Goal: Communication & Community: Answer question/provide support

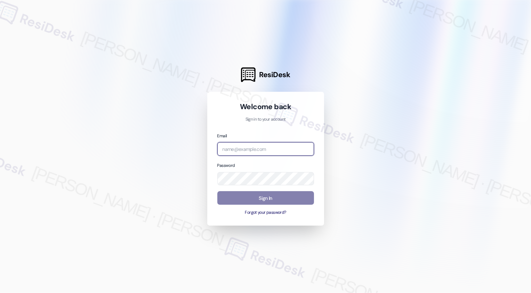
click at [243, 146] on input "email" at bounding box center [265, 149] width 97 height 14
paste input "[EMAIL_ADDRESS][PERSON_NAME][PERSON_NAME][DOMAIN_NAME]"
type input "[EMAIL_ADDRESS][PERSON_NAME][PERSON_NAME][DOMAIN_NAME]"
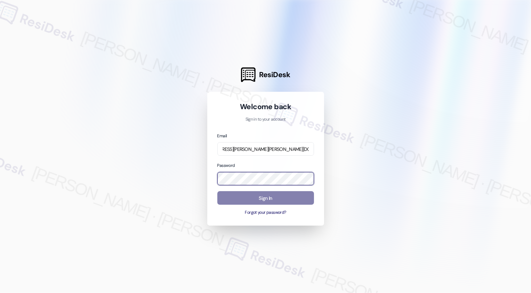
scroll to position [0, 0]
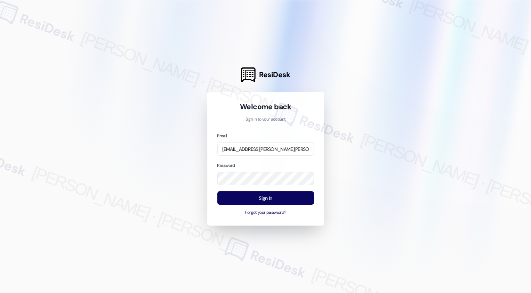
click at [341, 157] on div at bounding box center [265, 146] width 531 height 293
click at [270, 199] on button "Sign In" at bounding box center [265, 198] width 97 height 14
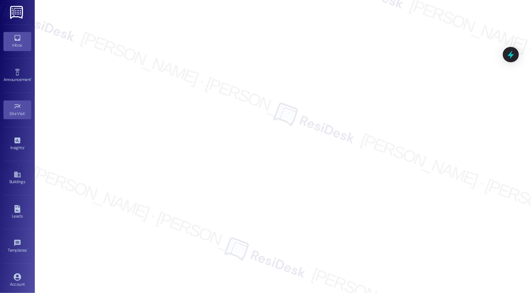
click at [17, 37] on icon at bounding box center [18, 38] width 8 height 8
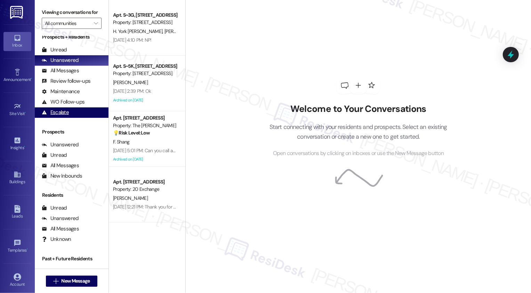
scroll to position [7, 0]
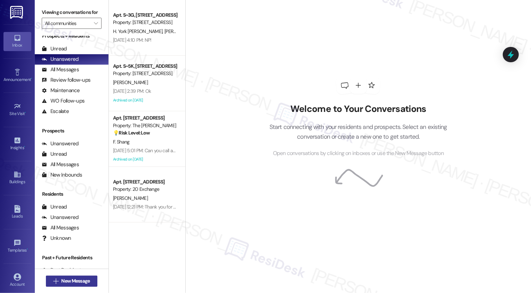
click at [59, 277] on button " New Message" at bounding box center [71, 281] width 51 height 11
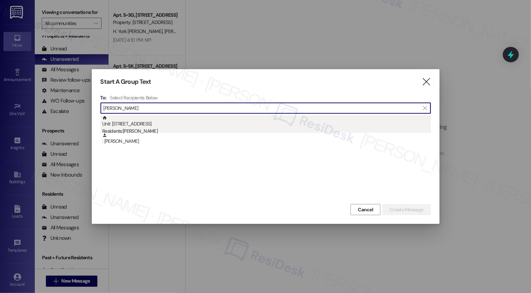
type input "[PERSON_NAME]"
click at [164, 124] on div "Unit: [STREET_ADDRESS] Residents: [PERSON_NAME]" at bounding box center [266, 125] width 329 height 20
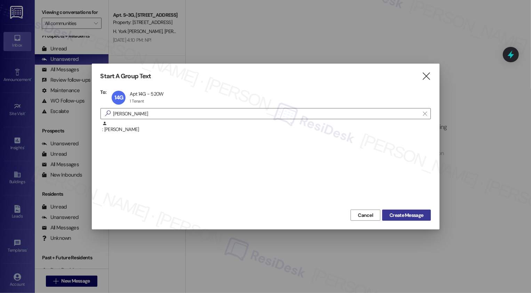
click at [409, 217] on span "Create Message" at bounding box center [406, 215] width 34 height 7
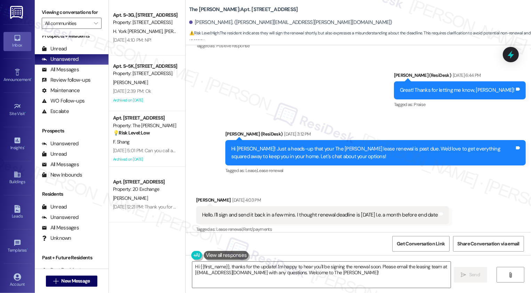
scroll to position [3390, 0]
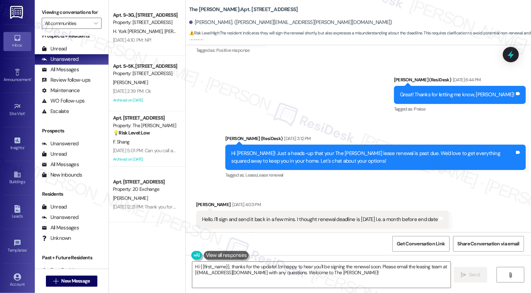
click at [202, 201] on div "[PERSON_NAME] [DATE] 4:03 PM" at bounding box center [322, 206] width 253 height 10
click at [243, 271] on textarea "Hi {{first_name}}, thanks for the update! I'm happy to hear you'll be signing t…" at bounding box center [321, 275] width 258 height 26
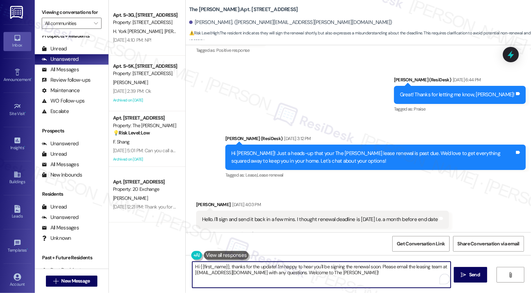
click at [278, 265] on textarea "Hi {{first_name}}, thanks for the update! I'm happy to hear you'll be signing t…" at bounding box center [321, 275] width 258 height 26
drag, startPoint x: 365, startPoint y: 267, endPoint x: 379, endPoint y: 289, distance: 26.1
click at [379, 289] on div "Hi {{first_name}}, thanks for the update! I'm happy to hear you'll be signing t…" at bounding box center [358, 281] width 345 height 52
click at [303, 280] on textarea "Hi {{first_name}}, thanks for the update! I'm happy to hear you'll be signing t…" at bounding box center [321, 275] width 258 height 26
drag, startPoint x: 271, startPoint y: 267, endPoint x: 370, endPoint y: 292, distance: 102.2
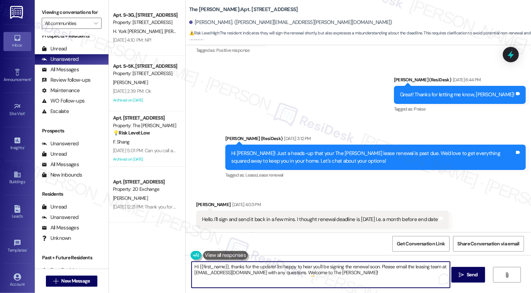
click at [370, 292] on div "Hi {{first_name}}, thanks for the update! I'm happy to hear you'll be signing t…" at bounding box center [358, 281] width 345 height 52
type textarea "Hi {{first_name}}, thanks for the update! Please let me know if you need any fu…"
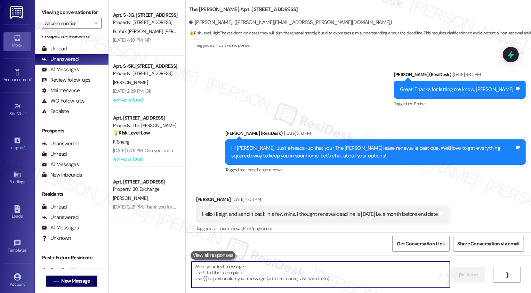
scroll to position [3395, 0]
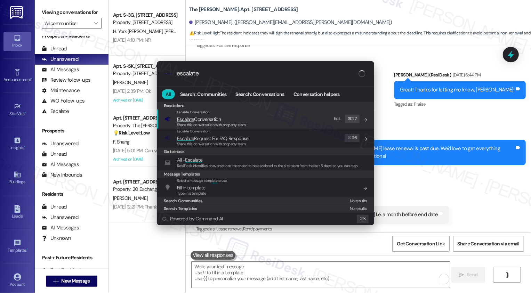
type input "escalate"
click at [229, 121] on span "Escalate Conversation" at bounding box center [211, 119] width 69 height 8
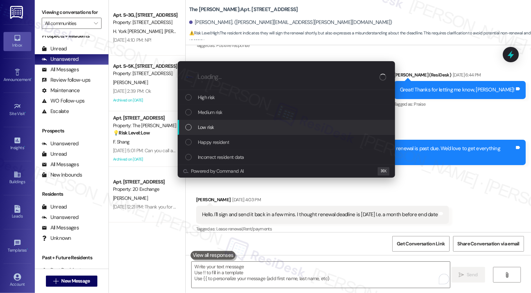
click at [226, 129] on div "Low risk" at bounding box center [286, 127] width 203 height 8
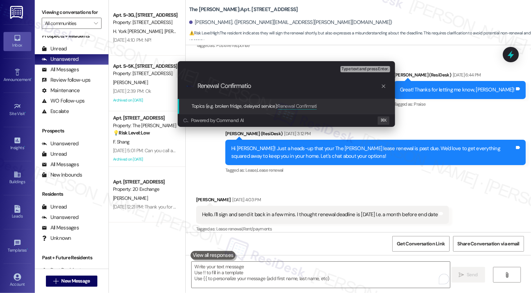
type input "Renewal Confirmation"
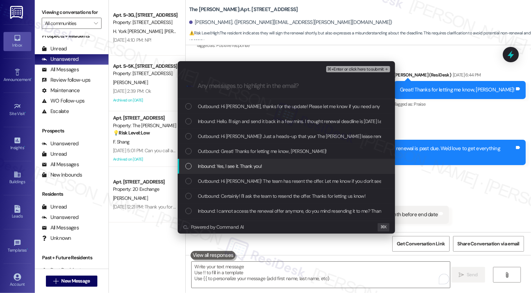
click at [517, 165] on div "Escalate Conversation Low risk Renewal Confirmation Any messages to highlight i…" at bounding box center [265, 146] width 531 height 293
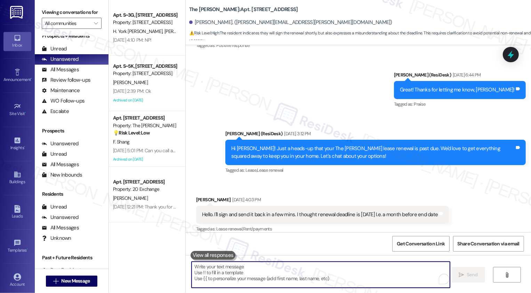
scroll to position [3536, 0]
